Goal: Task Accomplishment & Management: Use online tool/utility

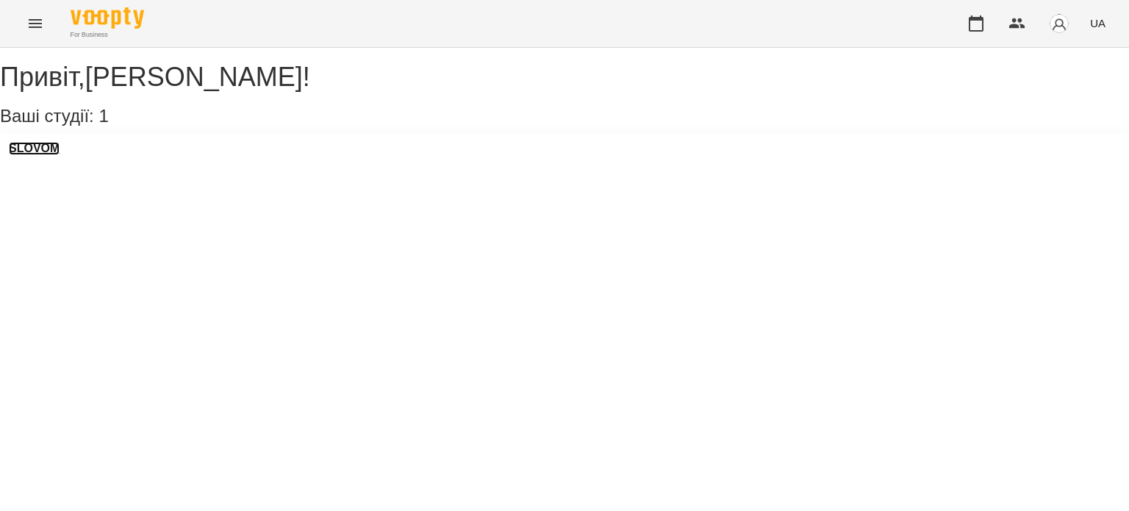
click at [49, 155] on h3 "SLOVOM" at bounding box center [34, 148] width 51 height 13
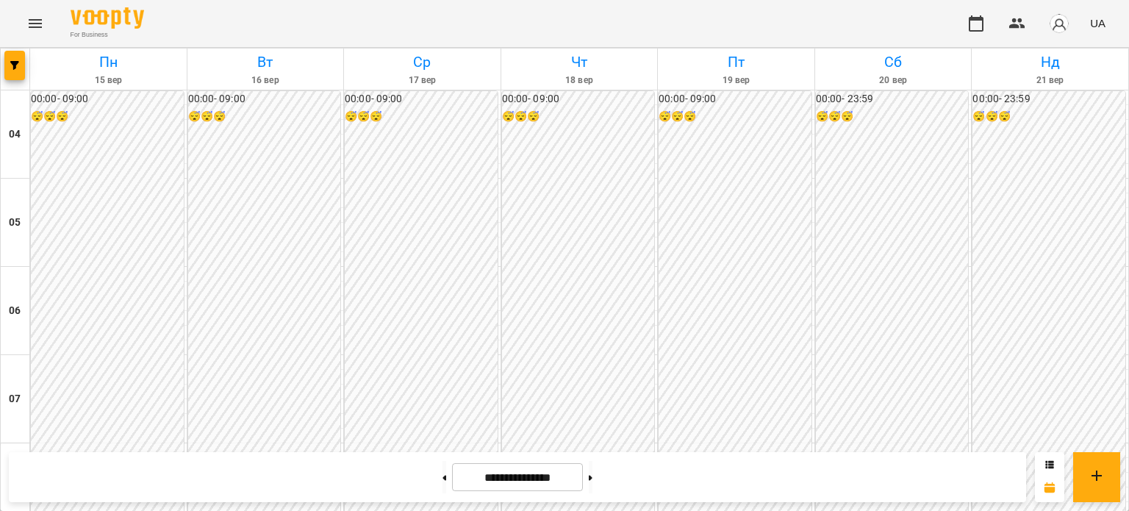
scroll to position [354, 0]
drag, startPoint x: 1091, startPoint y: 222, endPoint x: 1128, endPoint y: 181, distance: 55.2
click at [1050, 22] on img "button" at bounding box center [1059, 23] width 21 height 21
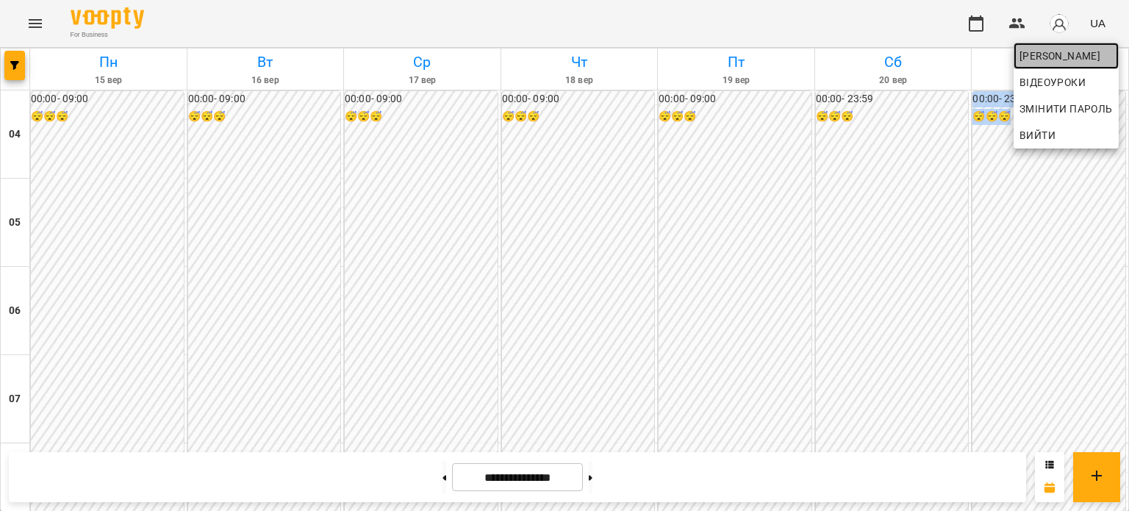
click at [1027, 52] on span "[PERSON_NAME]" at bounding box center [1065, 56] width 93 height 18
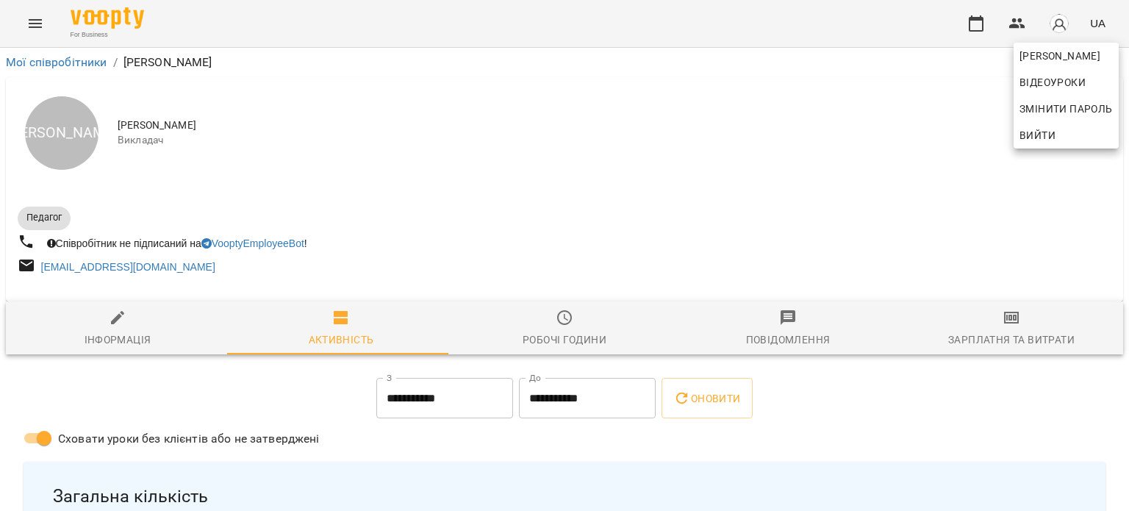
click at [1059, 317] on div at bounding box center [564, 255] width 1129 height 511
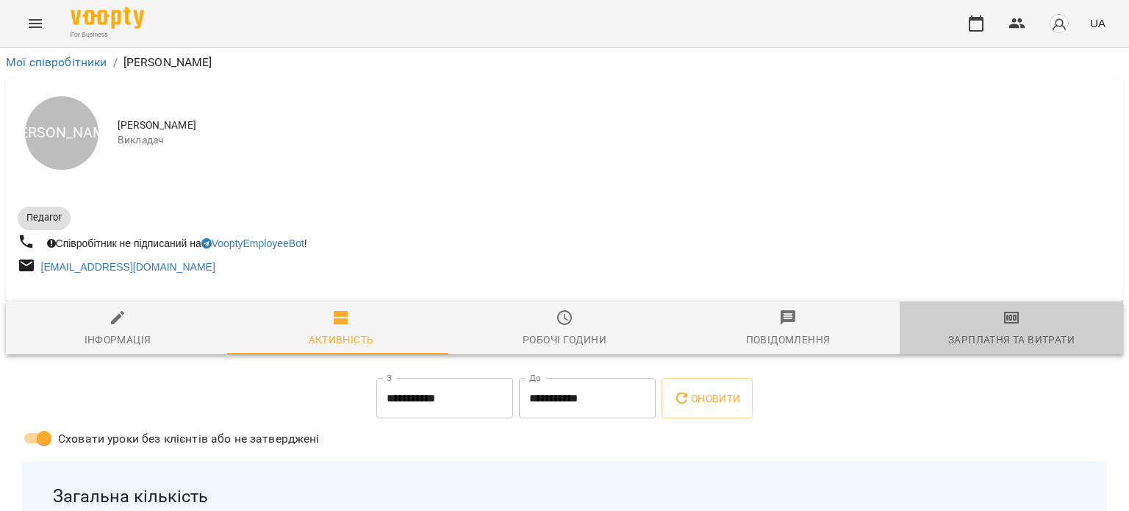
click at [1012, 326] on span "Зарплатня та Витрати" at bounding box center [1011, 329] width 206 height 40
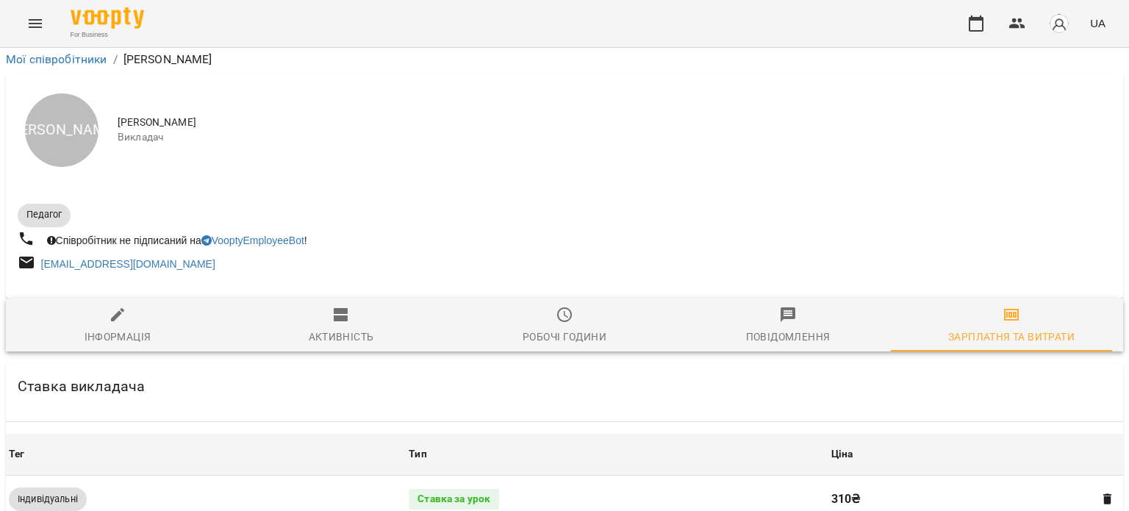
scroll to position [378, 0]
